Goal: Task Accomplishment & Management: Complete application form

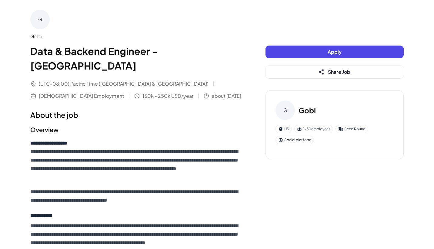
click at [295, 140] on div "Social platform" at bounding box center [295, 139] width 38 height 8
click at [285, 141] on div "Social platform" at bounding box center [295, 139] width 38 height 8
click at [281, 141] on icon at bounding box center [281, 140] width 4 height 4
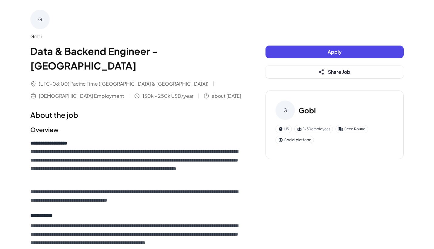
click at [281, 140] on icon at bounding box center [281, 140] width 4 height 4
click at [311, 156] on div "G Gobi US 1-50 employees Seed Round Social platform" at bounding box center [335, 124] width 138 height 69
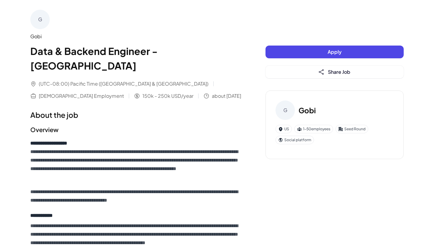
click at [335, 49] on span "Apply" at bounding box center [335, 51] width 14 height 6
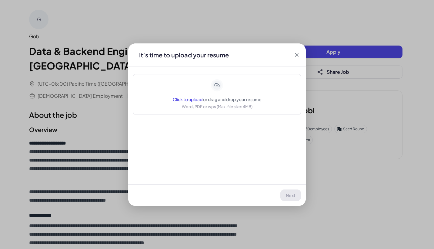
click at [293, 55] on div "It’s time to upload your resume" at bounding box center [217, 54] width 178 height 23
click at [298, 54] on icon at bounding box center [297, 55] width 6 height 6
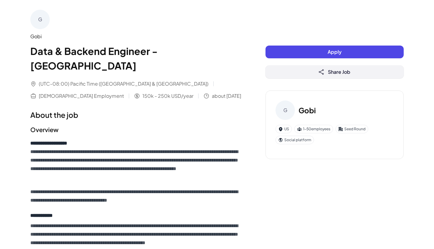
click at [319, 70] on icon at bounding box center [321, 72] width 6 height 6
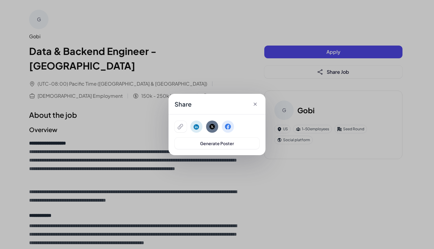
click at [257, 105] on icon at bounding box center [255, 104] width 6 height 6
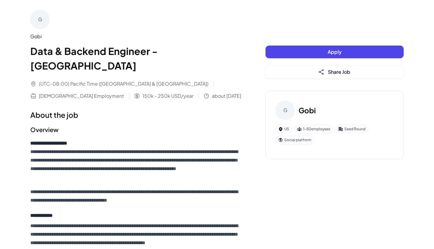
click at [288, 113] on div "G" at bounding box center [285, 109] width 19 height 19
click at [307, 109] on h3 "Gobi" at bounding box center [307, 110] width 17 height 11
click at [316, 107] on h3 "Gobi" at bounding box center [307, 110] width 17 height 11
click at [329, 130] on div "1-50 employees" at bounding box center [313, 129] width 39 height 8
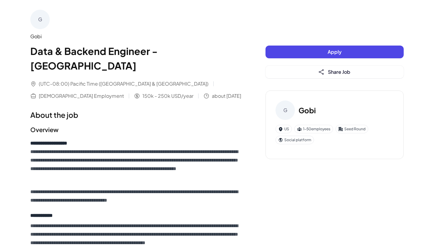
click at [351, 128] on div "Seed Round" at bounding box center [352, 129] width 33 height 8
click at [306, 141] on div "Social platform" at bounding box center [295, 139] width 38 height 8
click at [305, 141] on div "Social platform" at bounding box center [295, 139] width 38 height 8
click at [304, 141] on div "Social platform" at bounding box center [295, 139] width 38 height 8
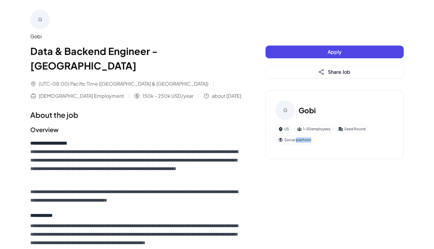
click at [304, 140] on div "Social platform" at bounding box center [295, 139] width 38 height 8
click at [330, 143] on div "US 1-50 employees Seed Round Social platform" at bounding box center [335, 134] width 118 height 19
